Goal: Task Accomplishment & Management: Complete application form

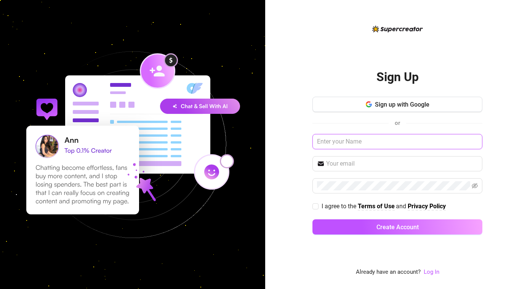
click at [353, 142] on input "text" at bounding box center [398, 141] width 170 height 15
paste input "[EMAIL_ADDRESS][DOMAIN_NAME] date: [DATE] 8:48 AM subject: Subscription Success…"
type input "[EMAIL_ADDRESS][DOMAIN_NAME] date: [DATE] 8:48 AM subject: Subscription Success…"
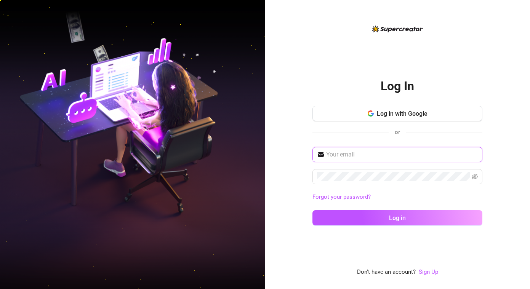
click at [363, 152] on input "text" at bounding box center [402, 154] width 152 height 9
click at [358, 154] on input "text" at bounding box center [402, 154] width 152 height 9
click at [376, 154] on input "text" at bounding box center [402, 154] width 152 height 9
paste input "andreapereaaccs@gmail.com"
type input "andreapereaaccs@gmail.com"
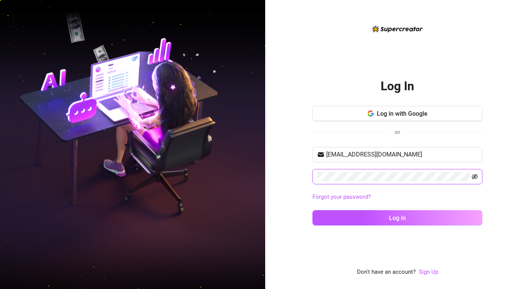
click at [475, 178] on icon "eye-invisible" at bounding box center [475, 177] width 6 height 6
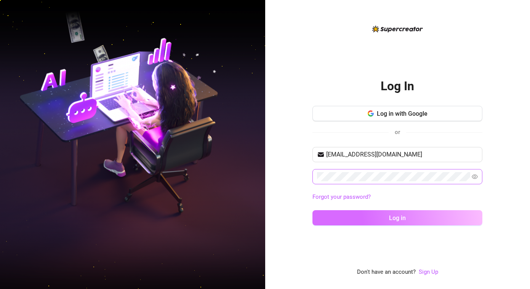
click at [411, 218] on button "Log in" at bounding box center [398, 218] width 170 height 15
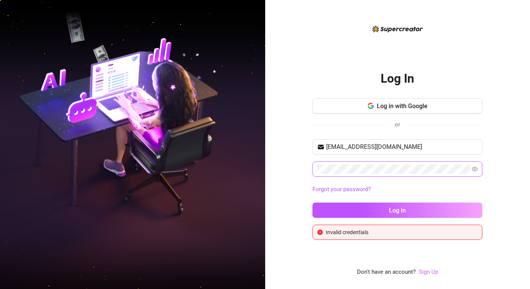
click at [425, 273] on link "Sign Up" at bounding box center [428, 272] width 19 height 7
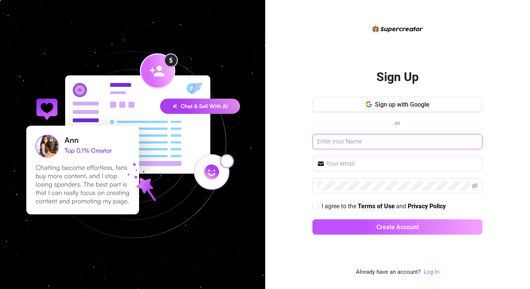
click at [372, 142] on input "text" at bounding box center [398, 141] width 170 height 15
type input "andrea"
click at [367, 168] on input "text" at bounding box center [402, 163] width 152 height 9
paste input "andreapereaaccs@gmail.com"
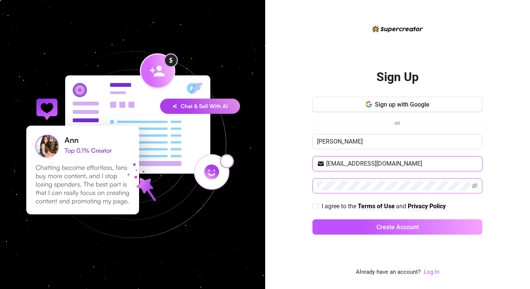
type input "andreapereaaccs@gmail.com"
click at [477, 185] on icon "eye-invisible" at bounding box center [475, 185] width 6 height 5
click at [313, 207] on input "I agree to the Terms of Use and Privacy Policy" at bounding box center [315, 206] width 5 height 5
checkbox input "true"
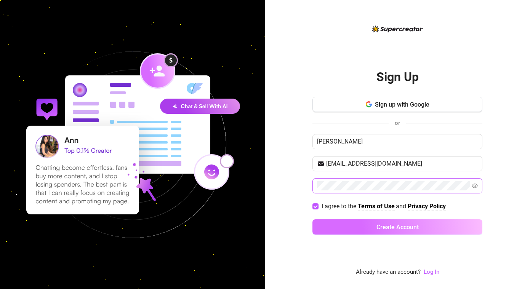
click at [378, 231] on button "Create Account" at bounding box center [398, 227] width 170 height 15
